Goal: Check status: Check status

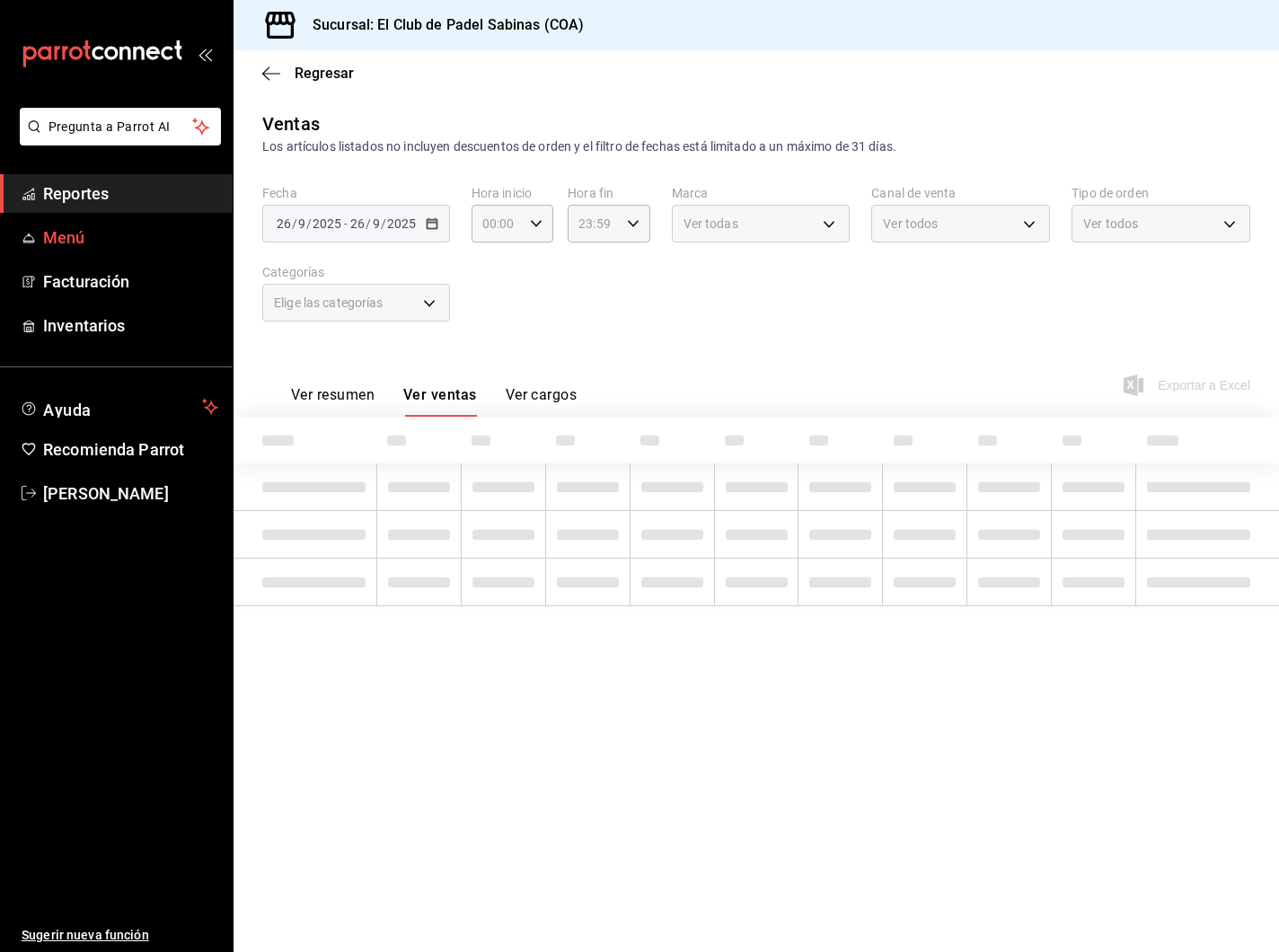
type input "16:00"
click at [170, 204] on span "Reportes" at bounding box center [130, 193] width 175 height 24
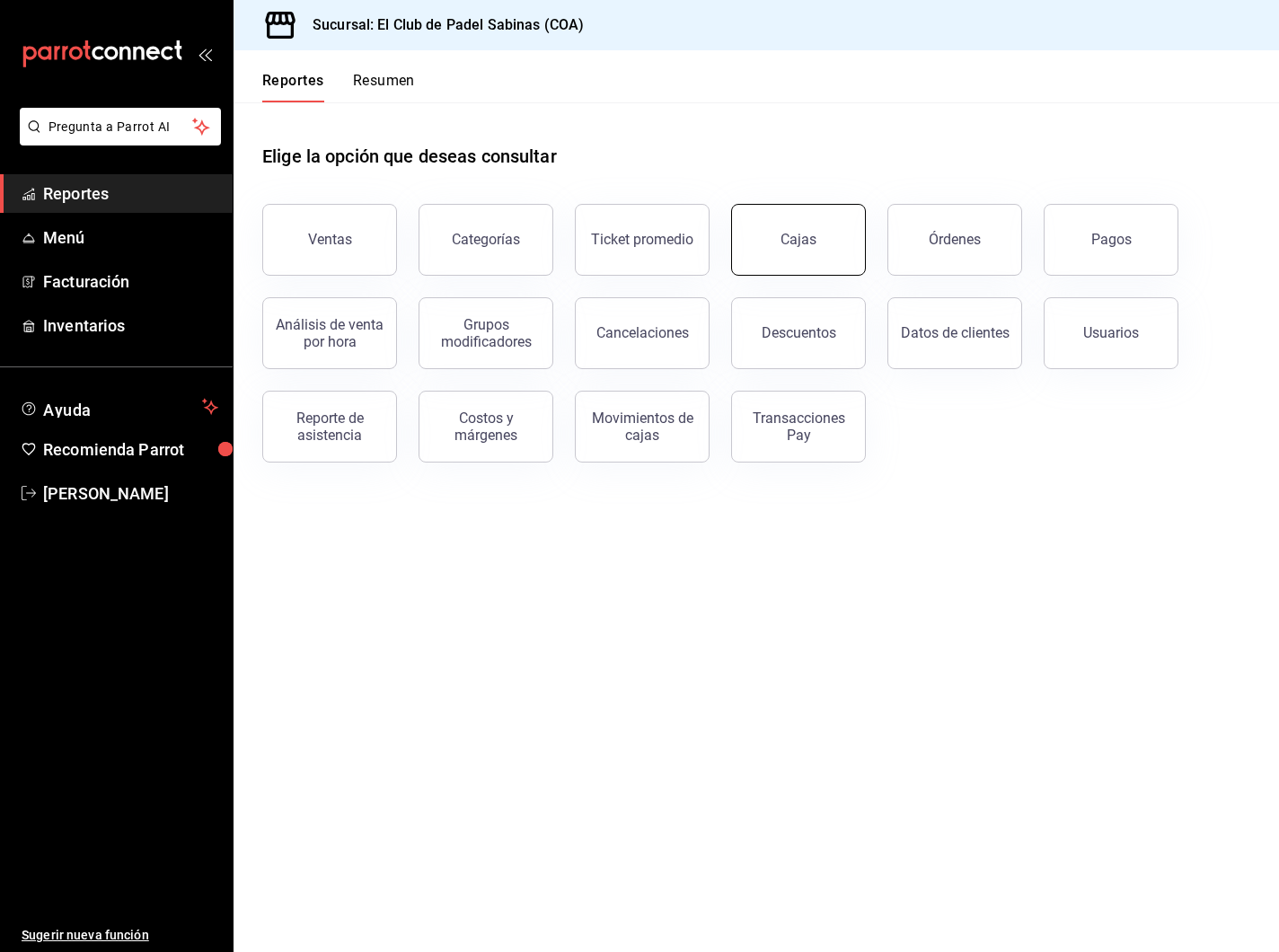
click at [799, 251] on link "Cajas" at bounding box center [799, 239] width 135 height 71
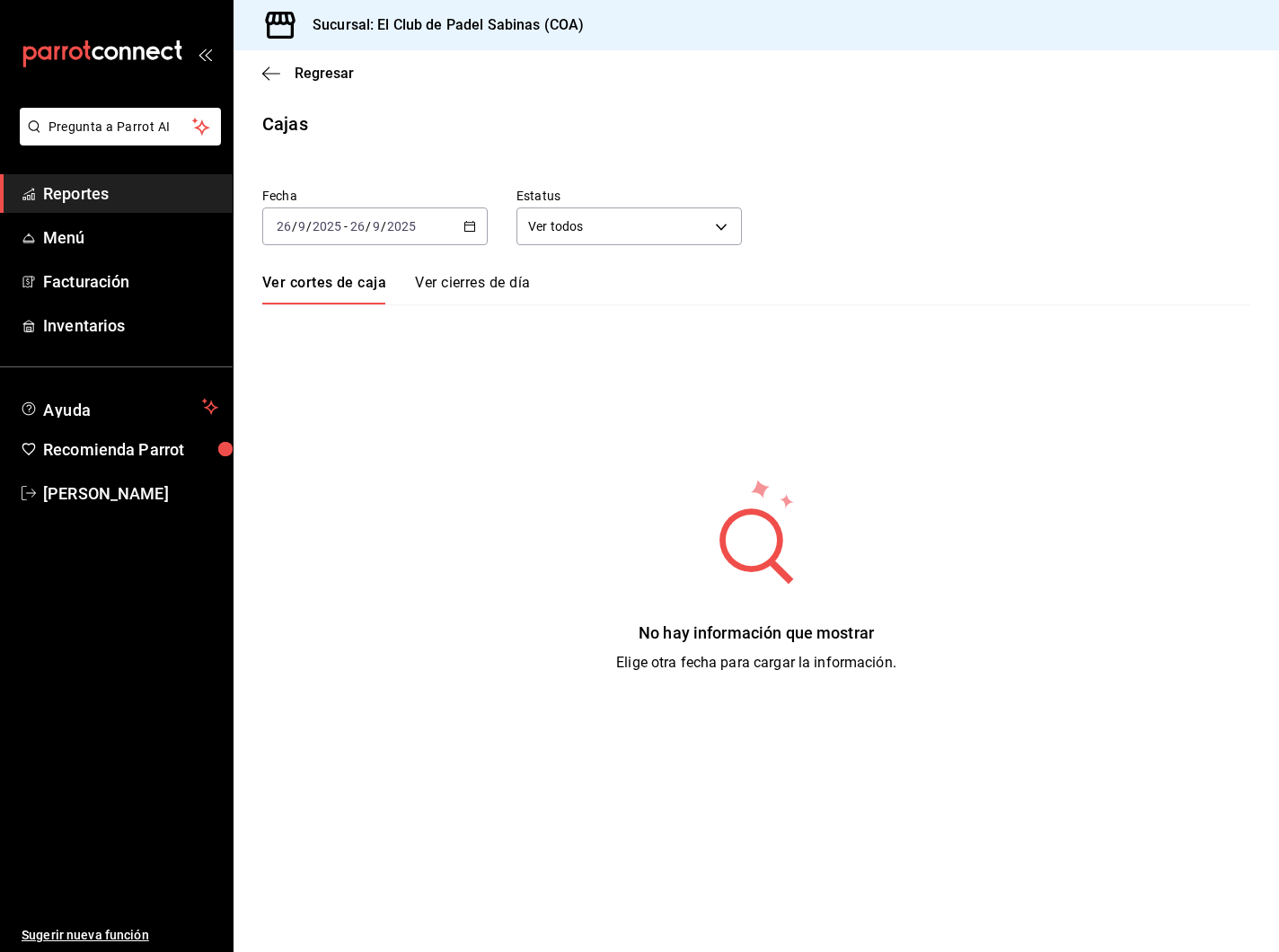
click at [471, 225] on \(Stroke\) "button" at bounding box center [471, 225] width 10 height 1
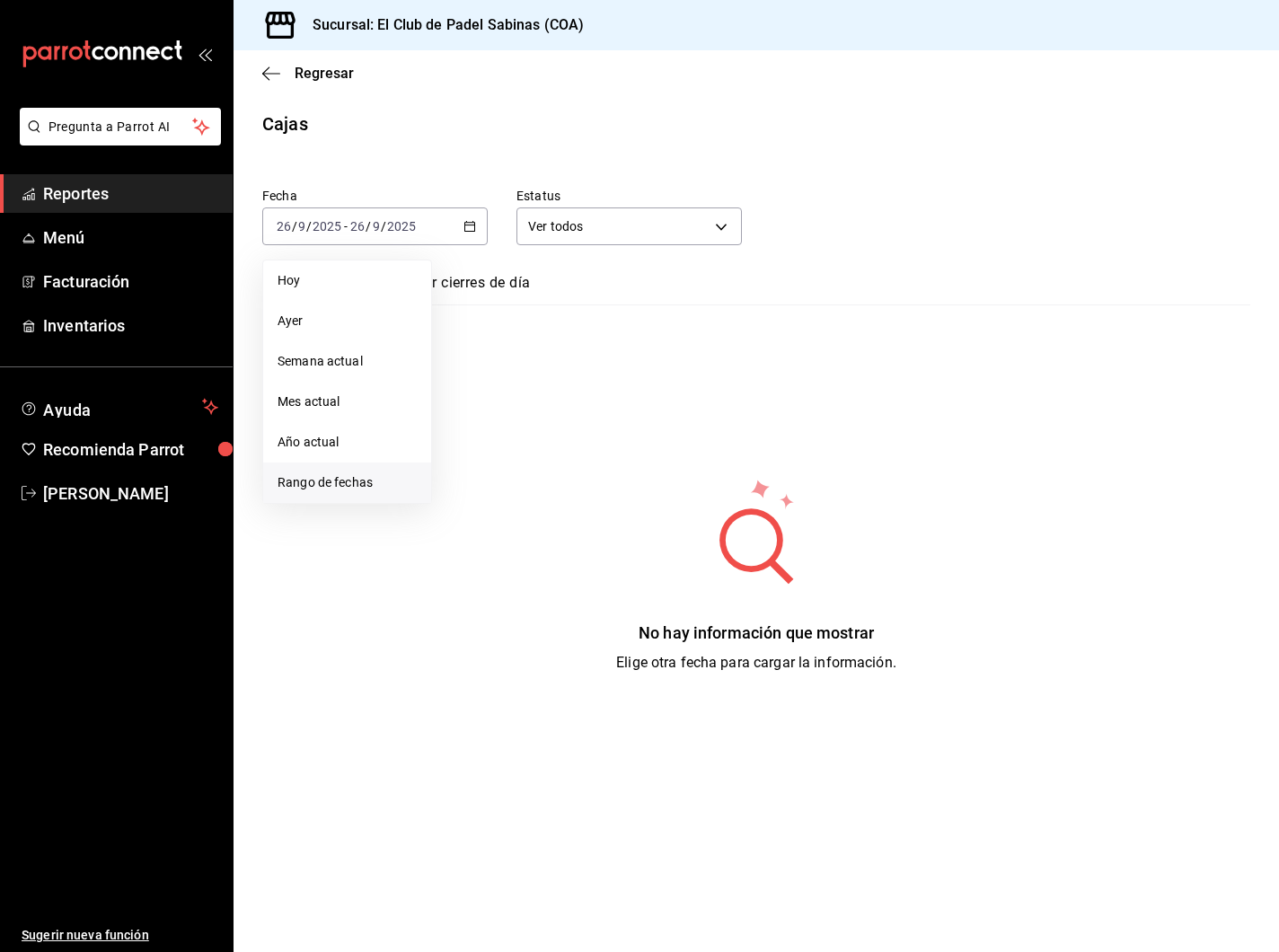
click at [342, 476] on span "Rango de fechas" at bounding box center [347, 482] width 139 height 19
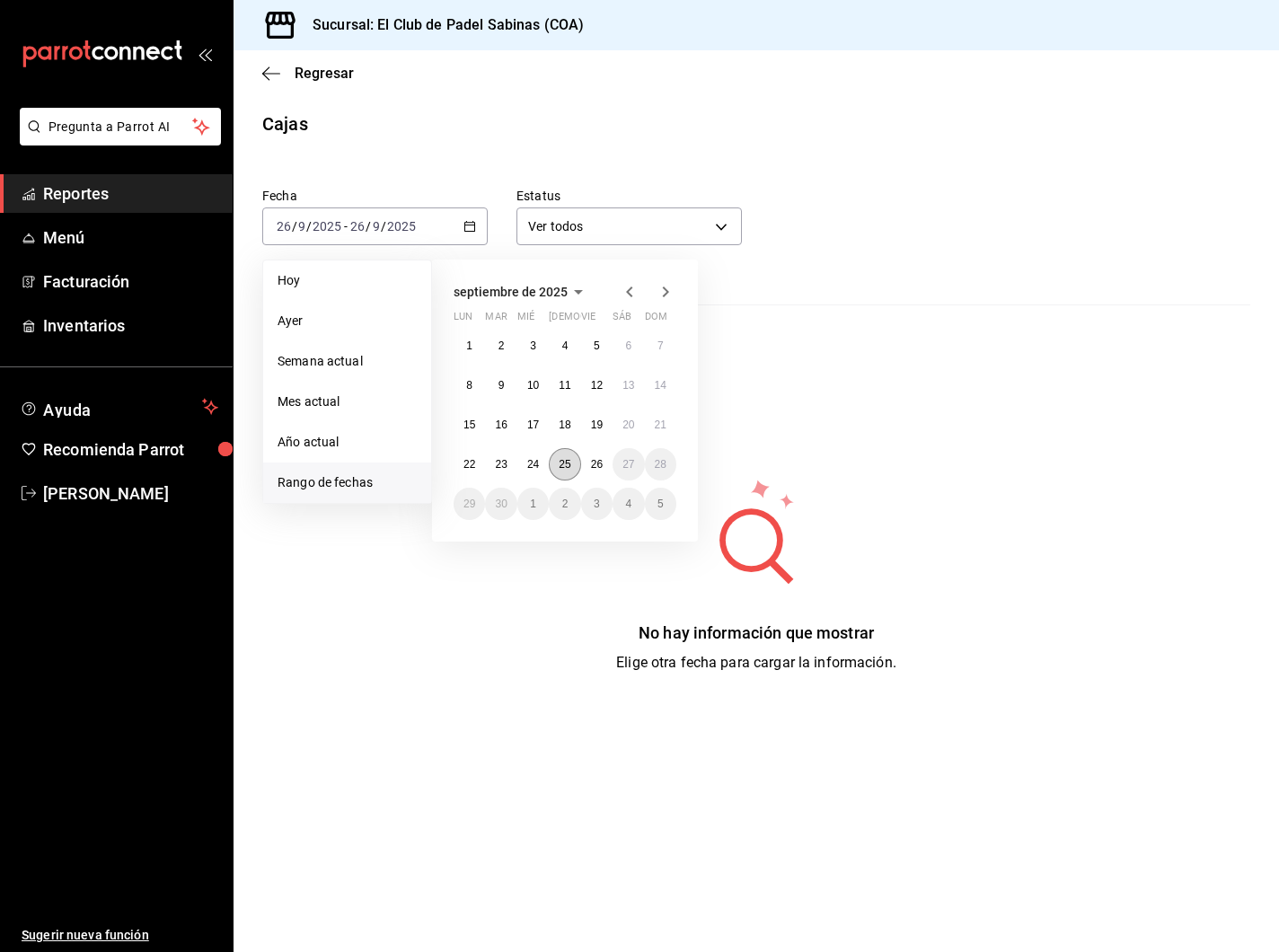
click at [554, 468] on button "25" at bounding box center [565, 464] width 31 height 32
click at [595, 462] on abbr "26" at bounding box center [597, 464] width 12 height 13
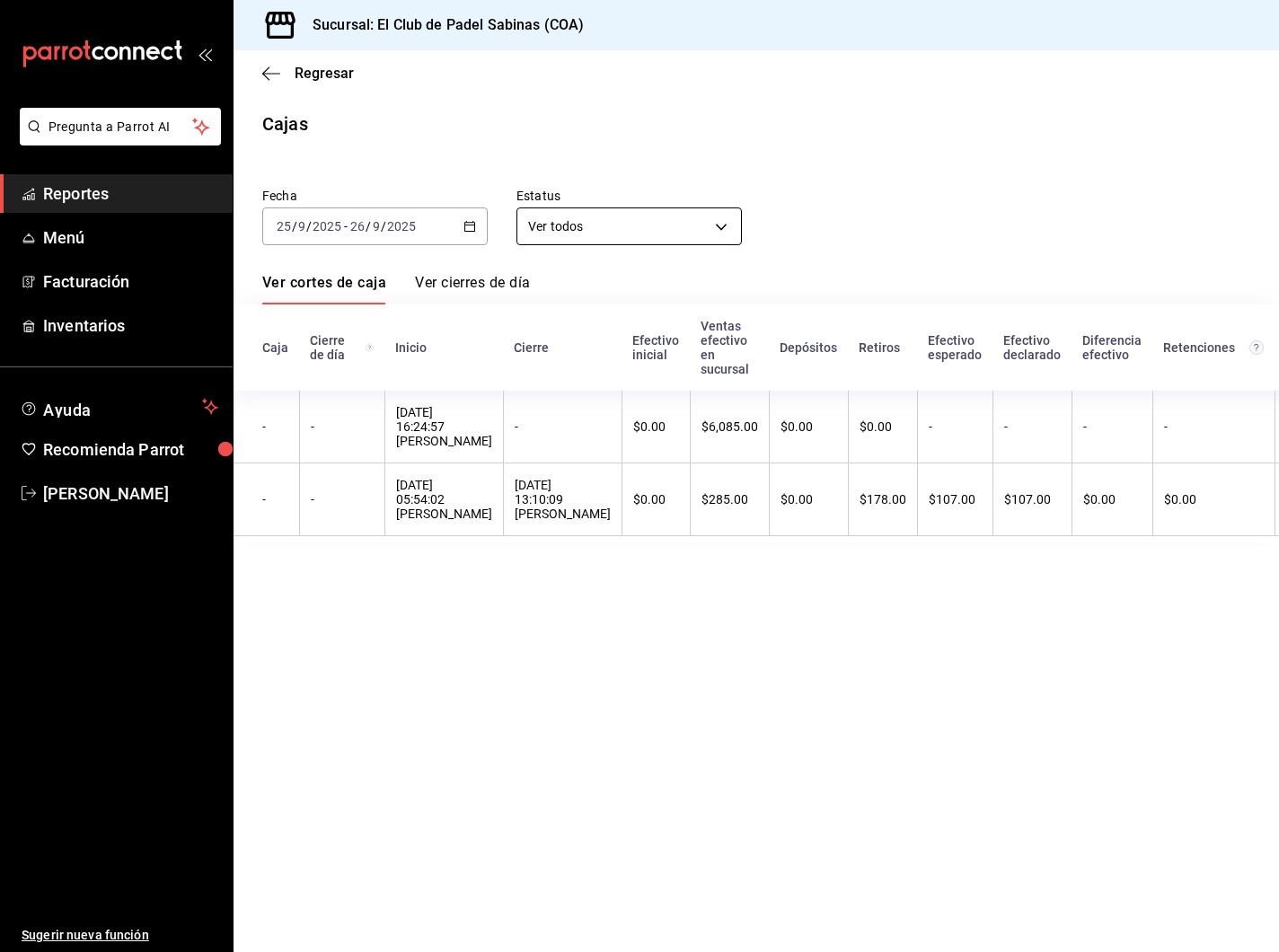
click at [663, 218] on body "Pregunta a Parrot AI Reportes Menú Facturación Inventarios Ayuda Recomienda Par…" at bounding box center [639, 476] width 1279 height 952
click at [849, 159] on div at bounding box center [639, 476] width 1279 height 952
click at [299, 69] on span "Regresar" at bounding box center [324, 72] width 60 height 17
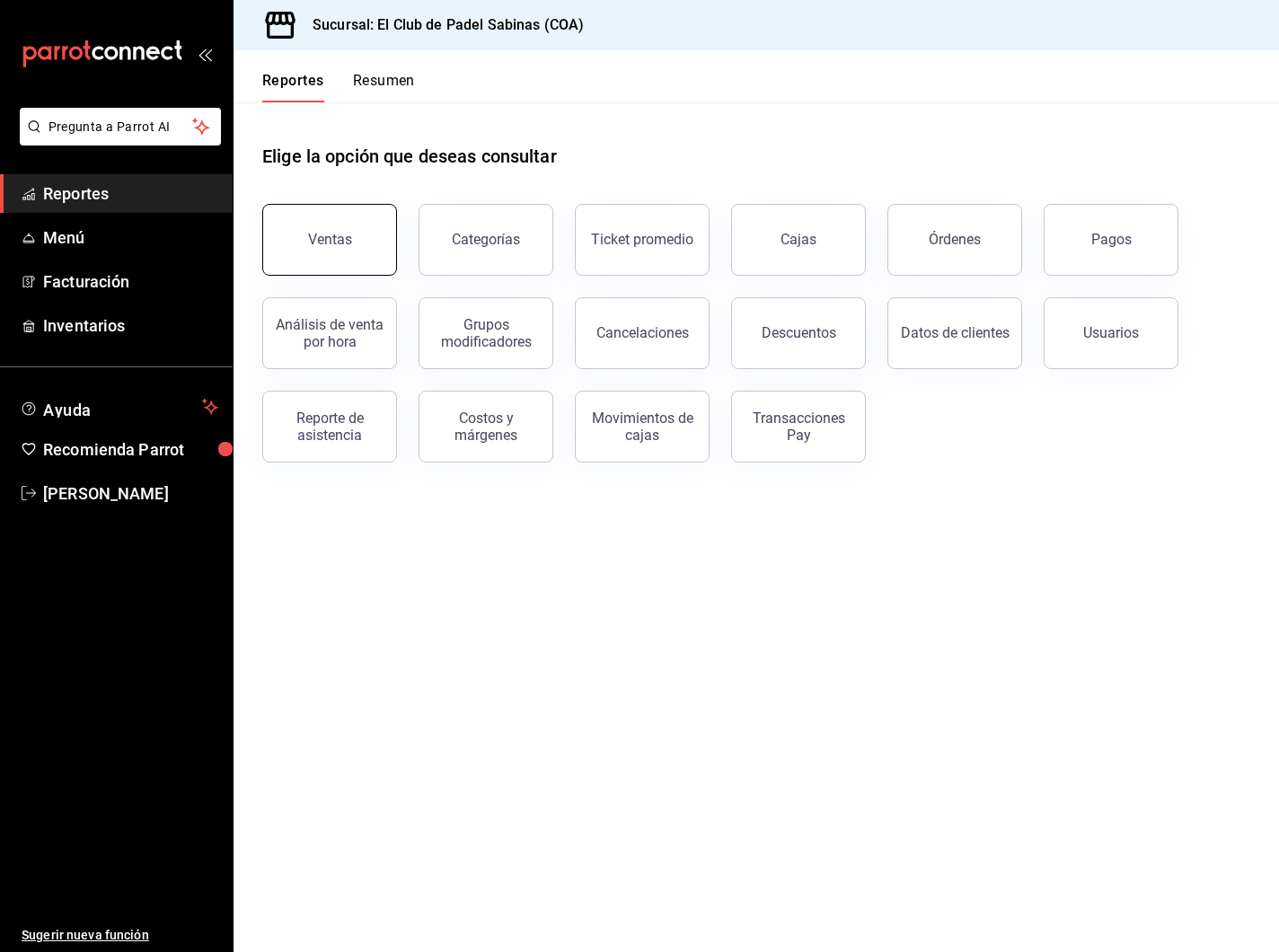
click at [380, 226] on button "Ventas" at bounding box center [330, 239] width 135 height 71
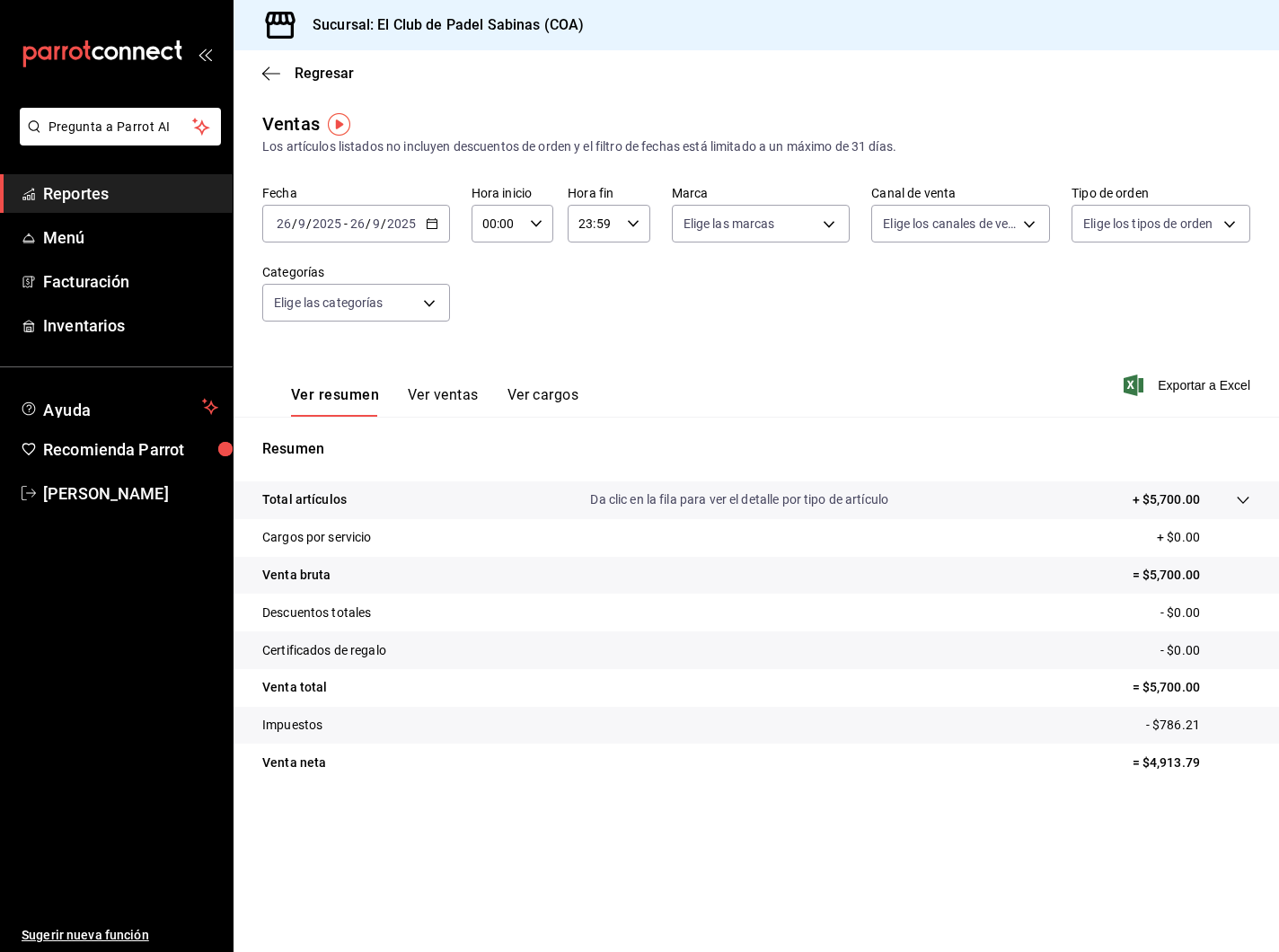
click at [455, 389] on button "Ver ventas" at bounding box center [443, 401] width 71 height 30
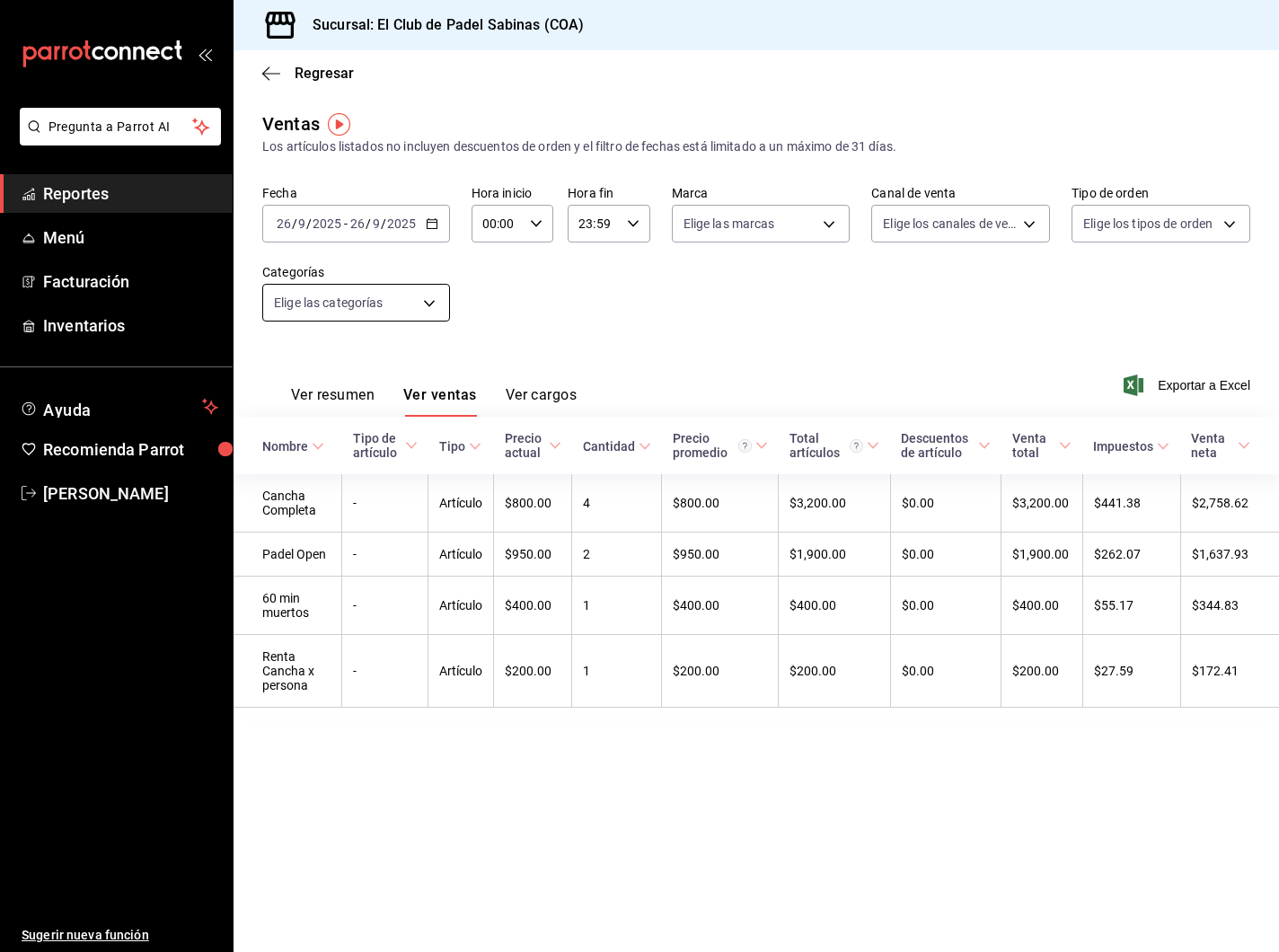
click at [383, 310] on body "Pregunta a Parrot AI Reportes Menú Facturación Inventarios Ayuda Recomienda Par…" at bounding box center [639, 476] width 1279 height 952
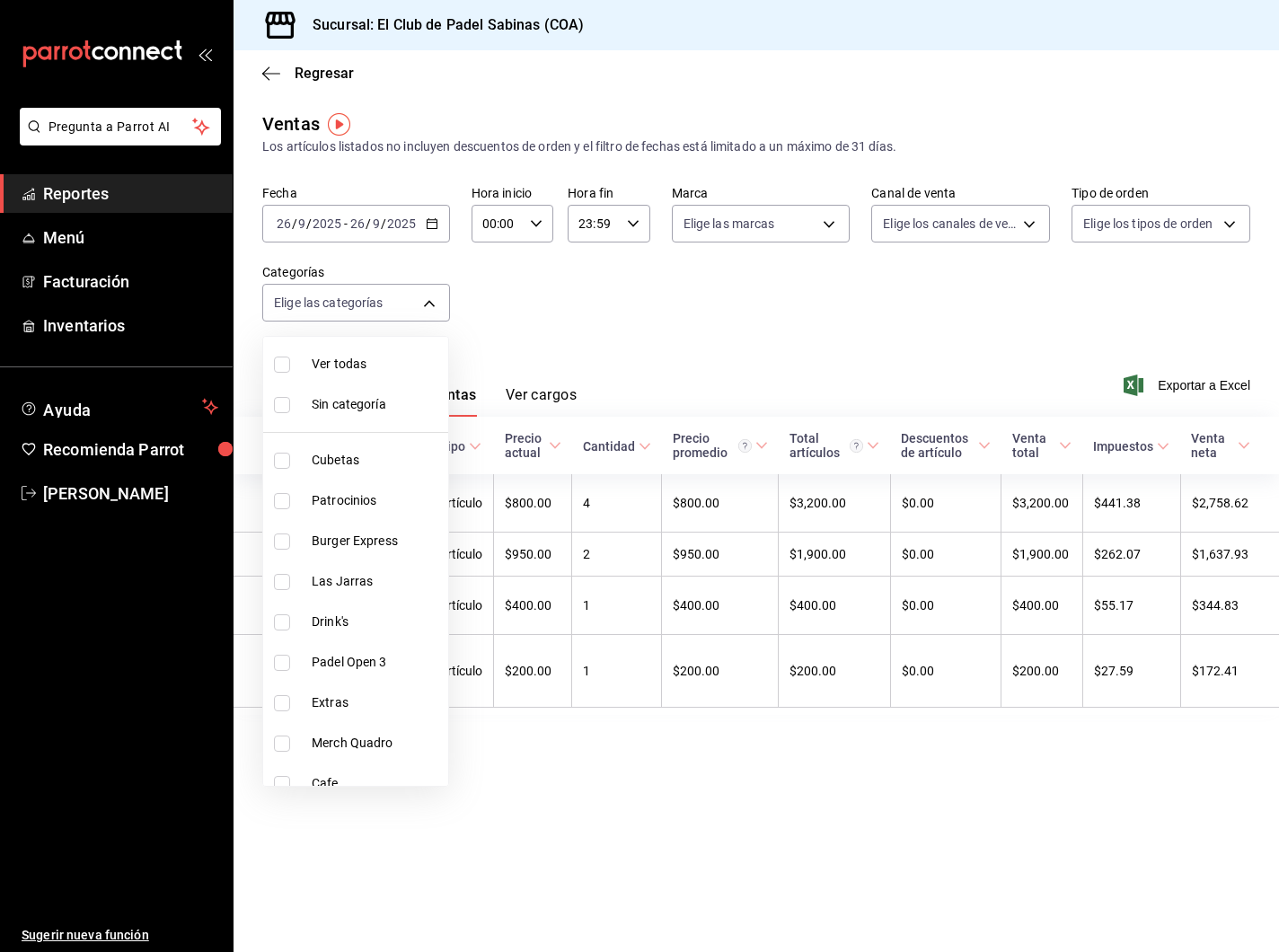
click at [532, 257] on div at bounding box center [639, 476] width 1279 height 952
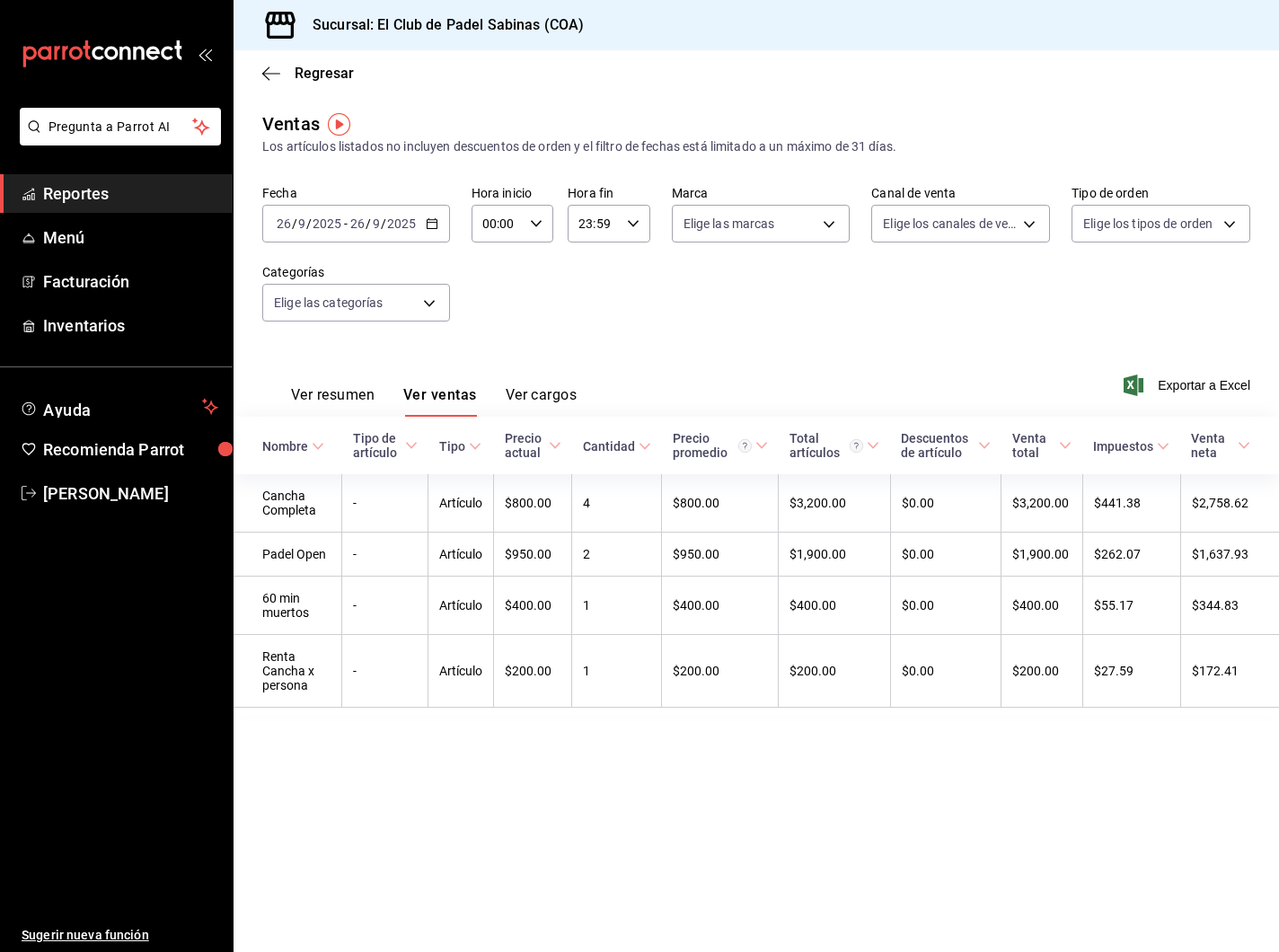
click at [359, 384] on div "Ver resumen Ver ventas Ver cargos" at bounding box center [419, 390] width 314 height 52
click at [345, 393] on button "Ver resumen" at bounding box center [332, 401] width 83 height 30
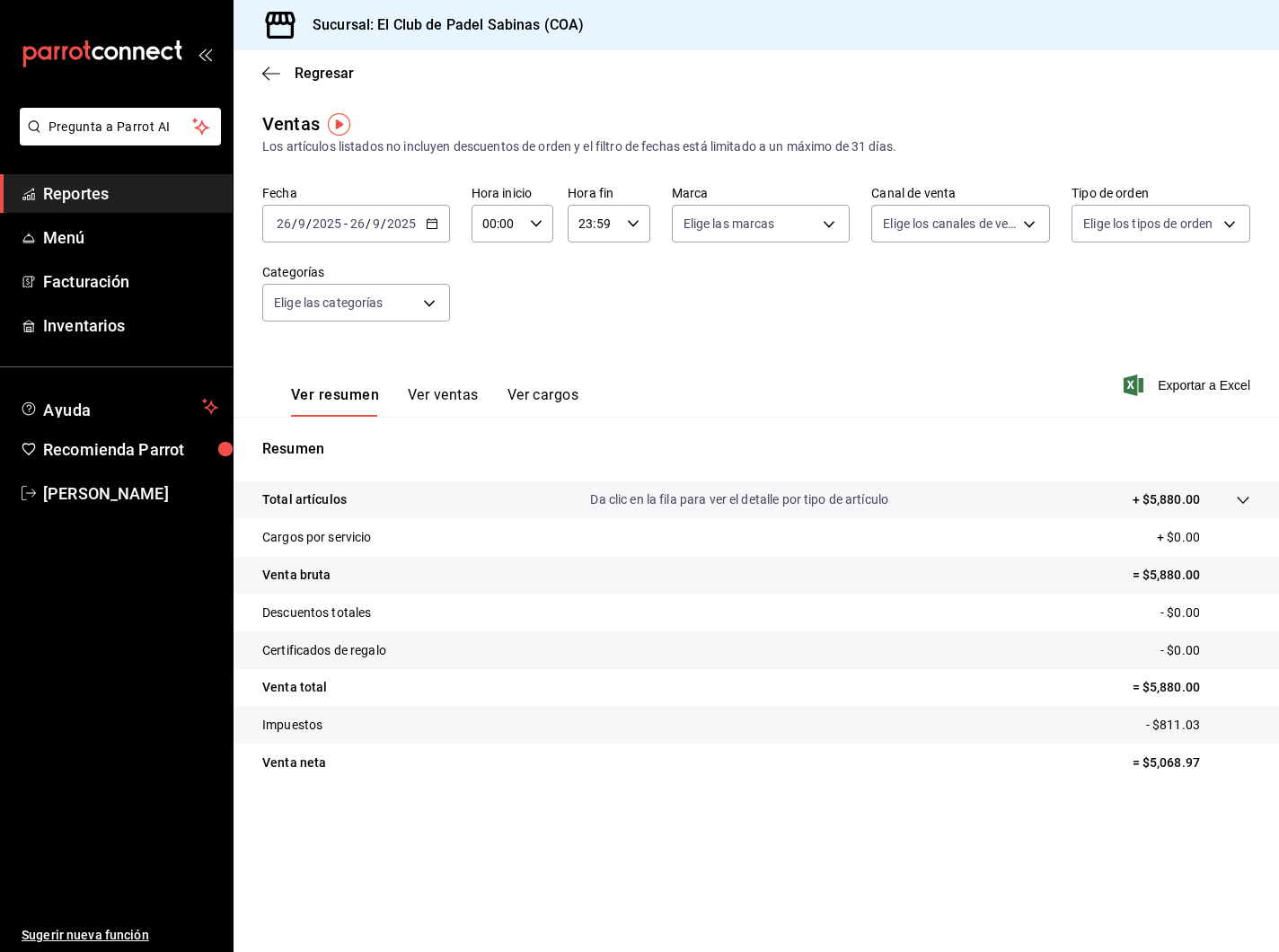
click at [291, 62] on div "Regresar" at bounding box center [756, 72] width 1046 height 46
click at [316, 74] on span "Regresar" at bounding box center [324, 72] width 60 height 17
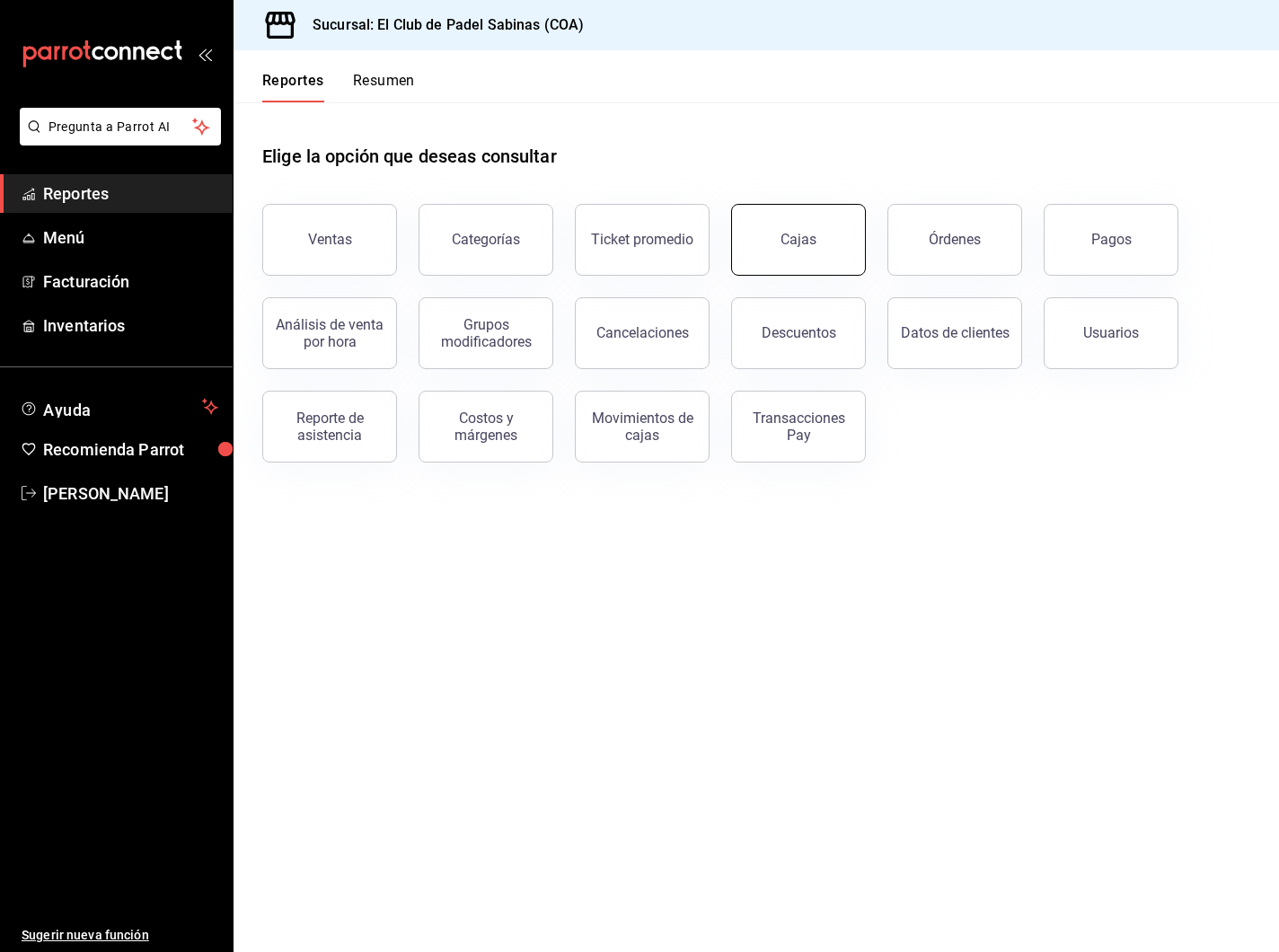
click at [809, 232] on div "Cajas" at bounding box center [799, 240] width 37 height 22
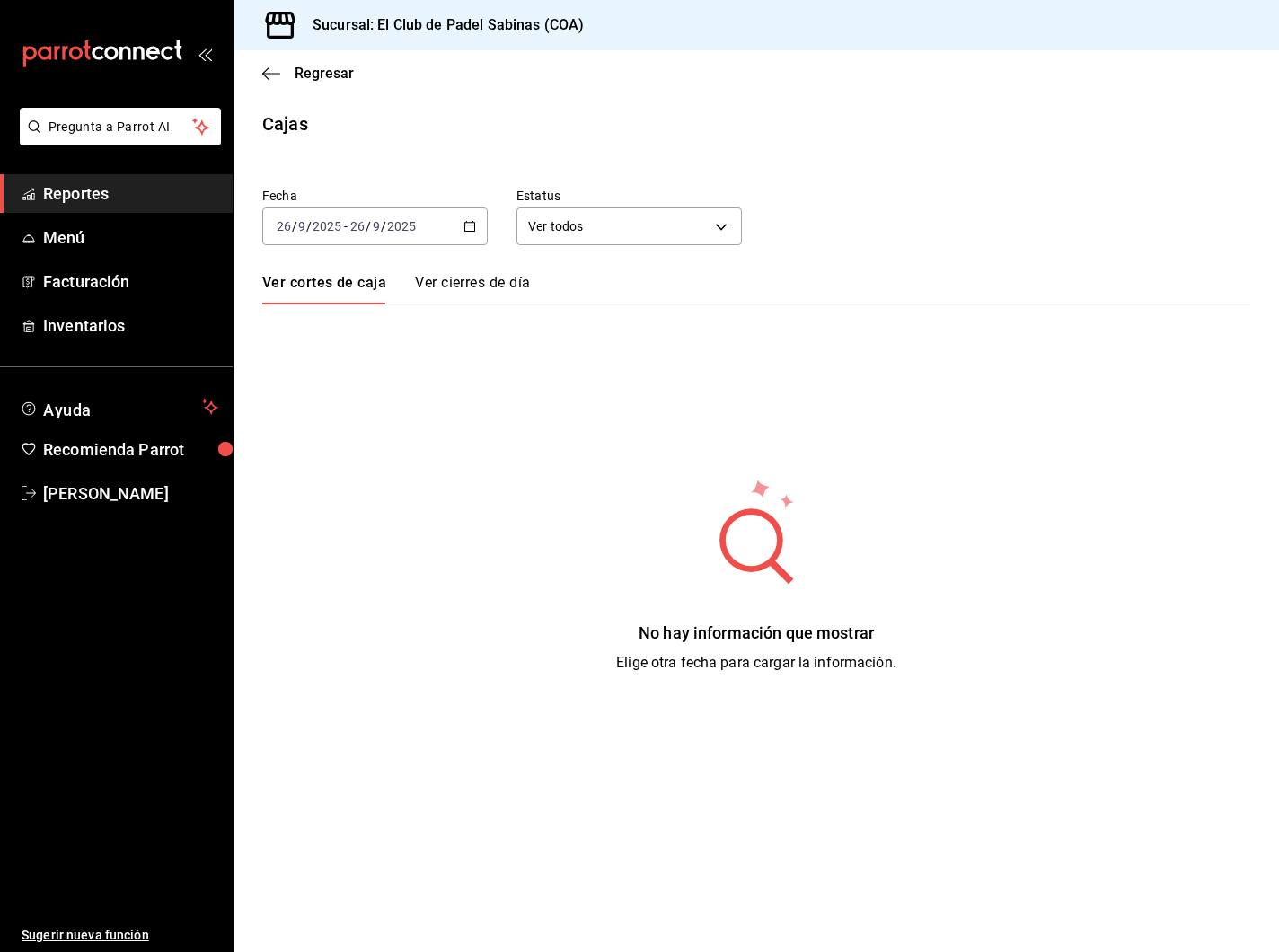
click at [462, 225] on div "[DATE] [DATE] - [DATE] [DATE]" at bounding box center [375, 226] width 225 height 38
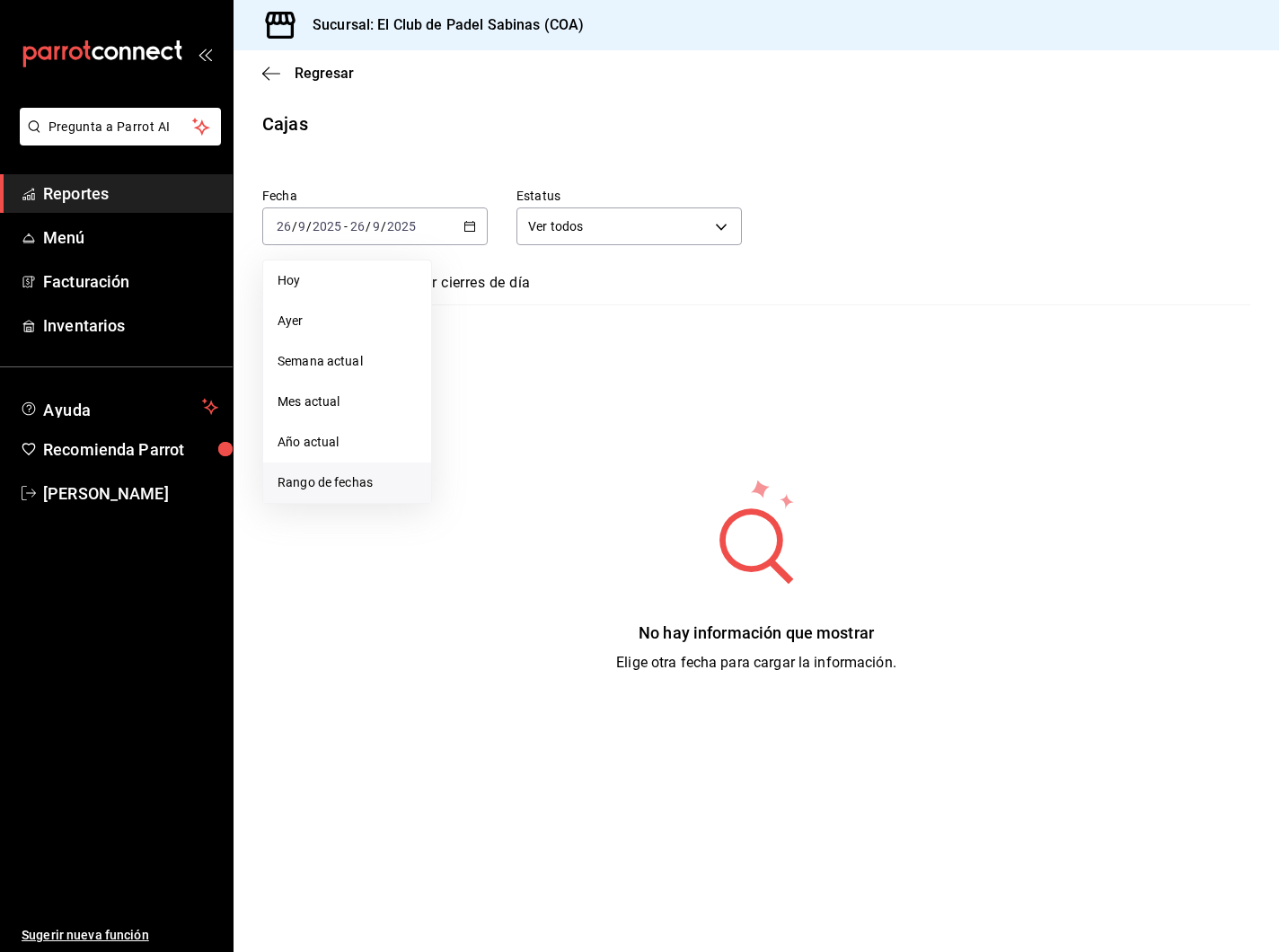
click at [376, 485] on span "Rango de fechas" at bounding box center [347, 482] width 139 height 19
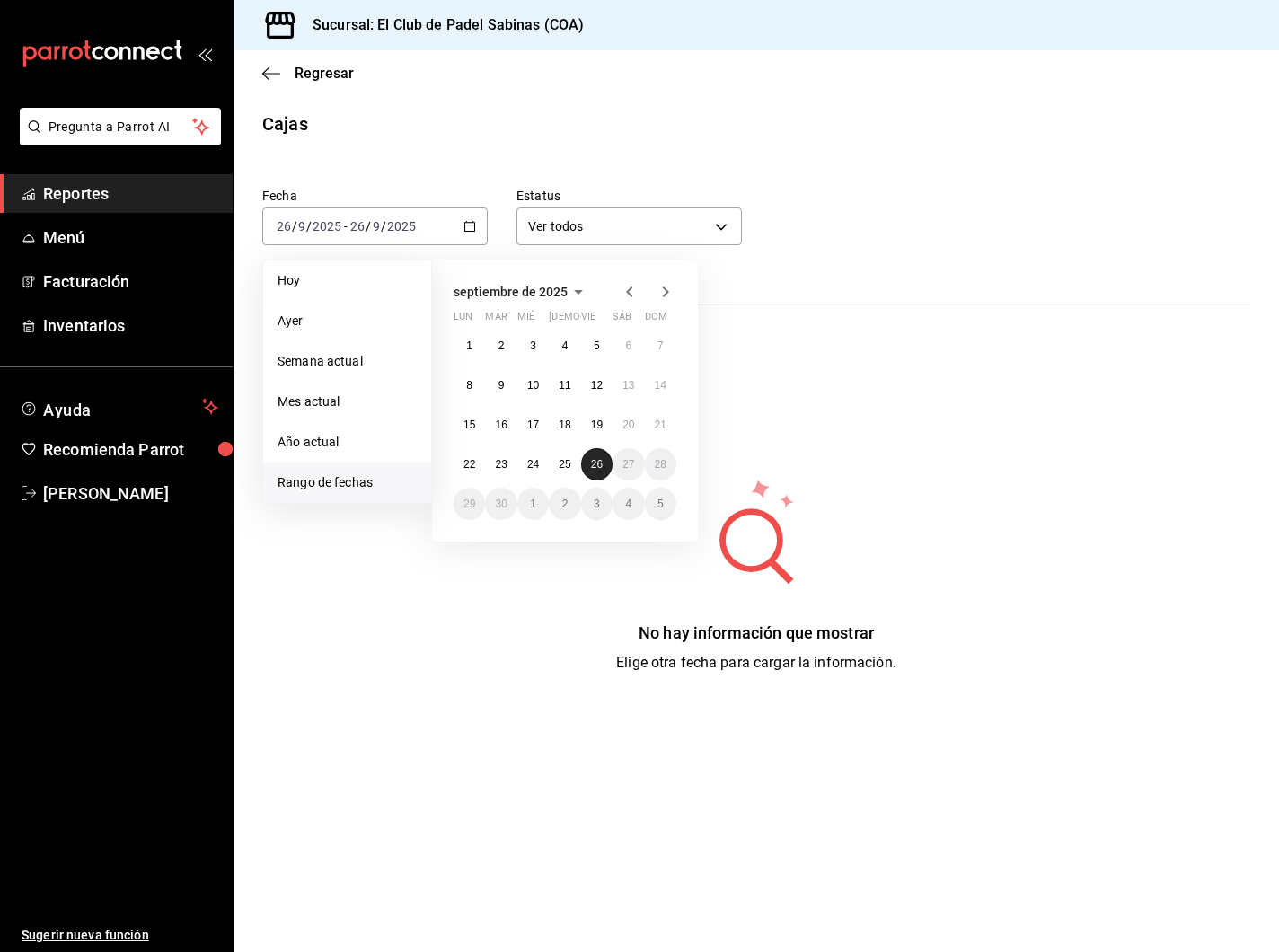
click at [586, 466] on button "26" at bounding box center [597, 464] width 31 height 32
click at [568, 469] on abbr "25" at bounding box center [565, 464] width 12 height 13
